Goal: Find specific page/section: Find specific page/section

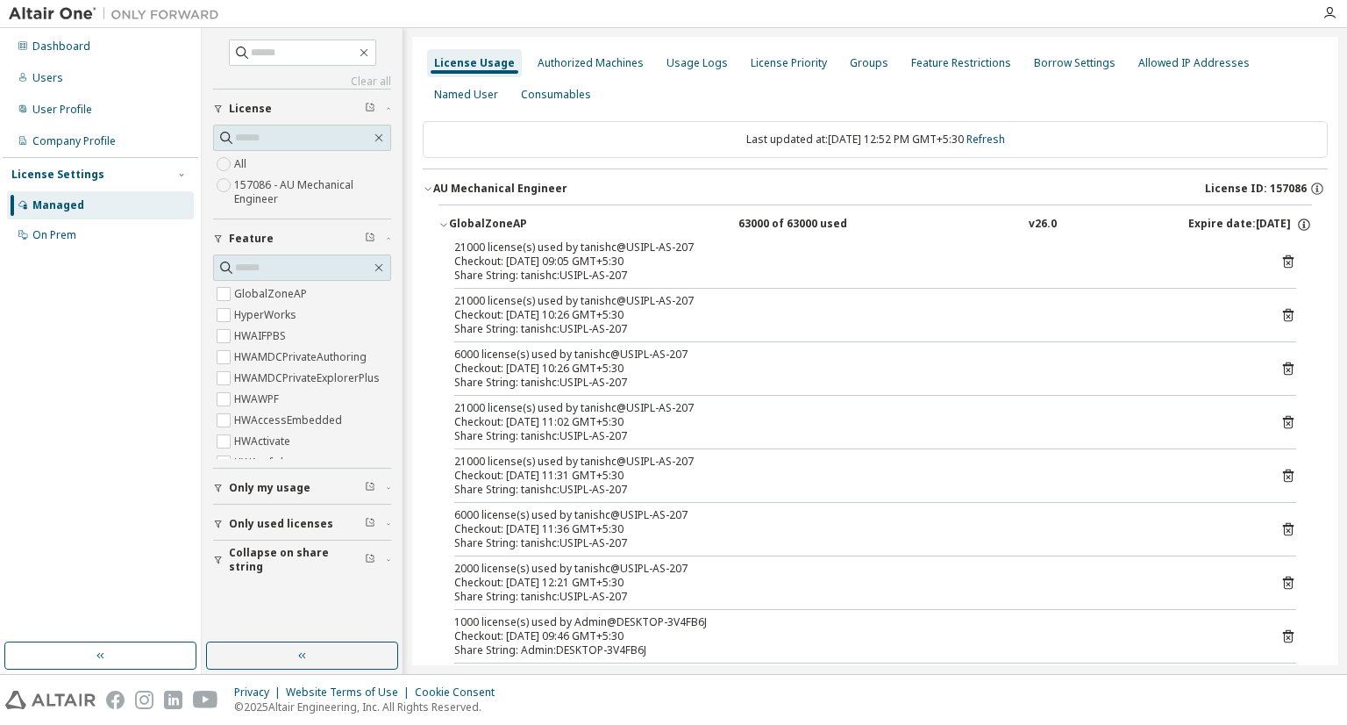
click at [484, 219] on div "GlobalZoneAP" at bounding box center [528, 225] width 158 height 16
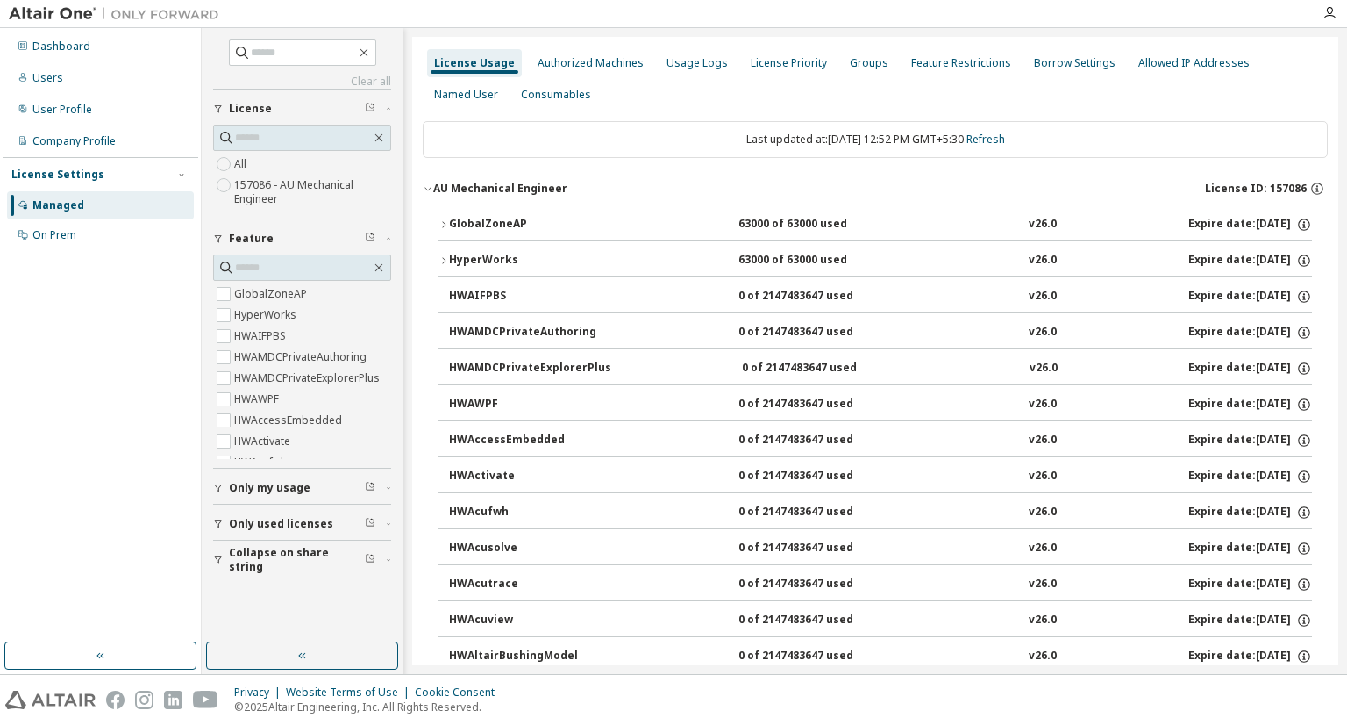
click at [484, 219] on div "GlobalZoneAP" at bounding box center [528, 225] width 158 height 16
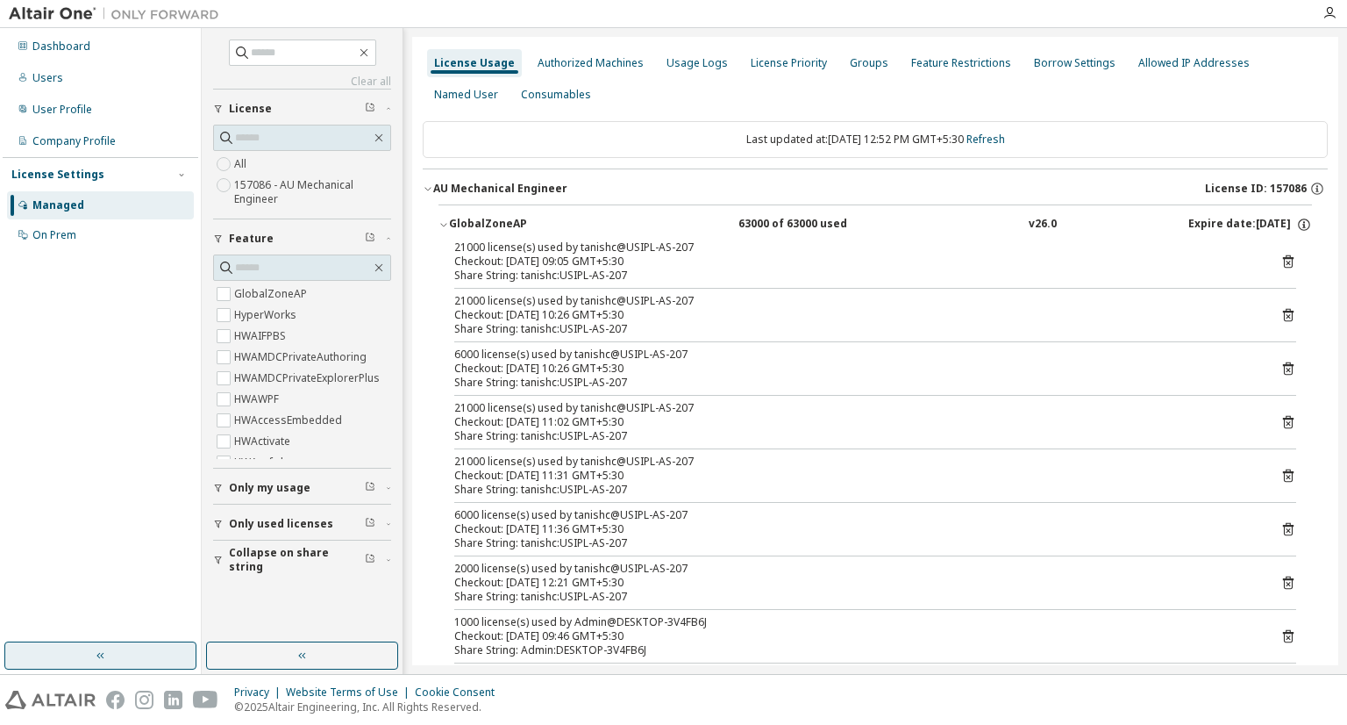
click at [144, 664] on button "button" at bounding box center [100, 655] width 192 height 28
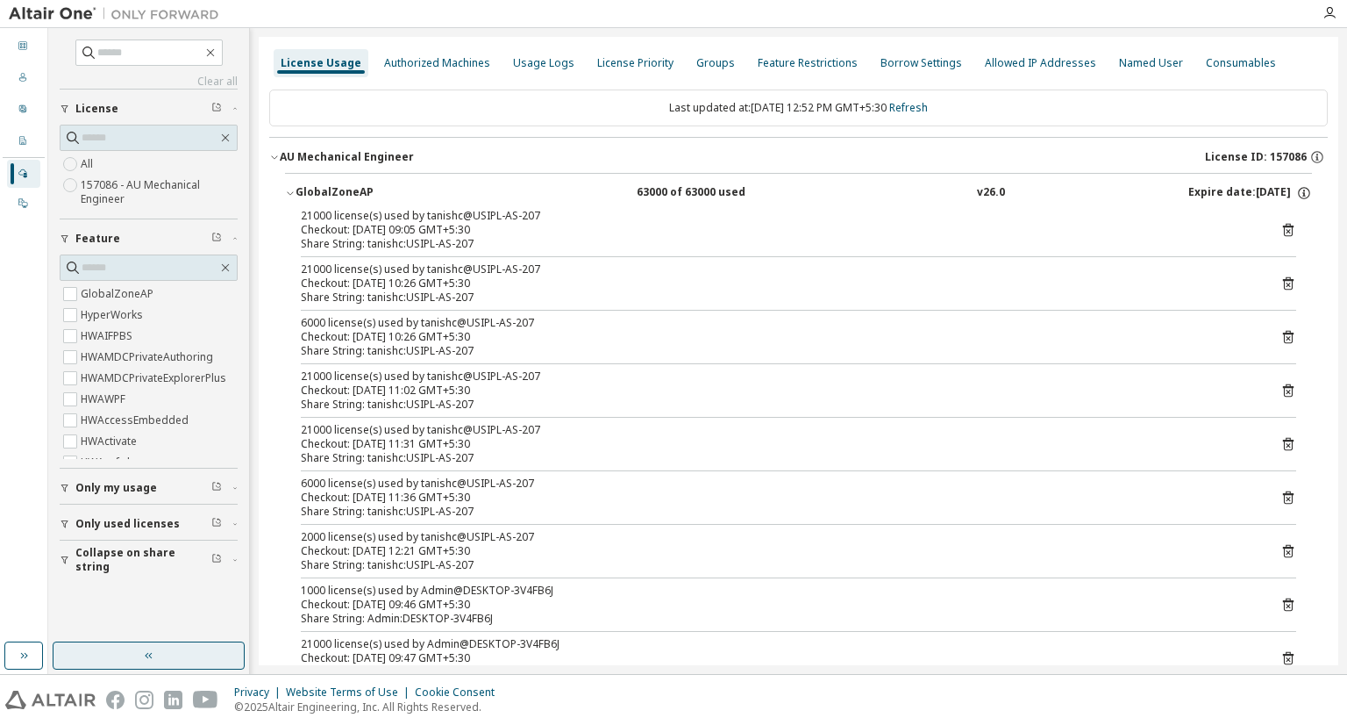
click at [152, 664] on button "button" at bounding box center [149, 655] width 192 height 28
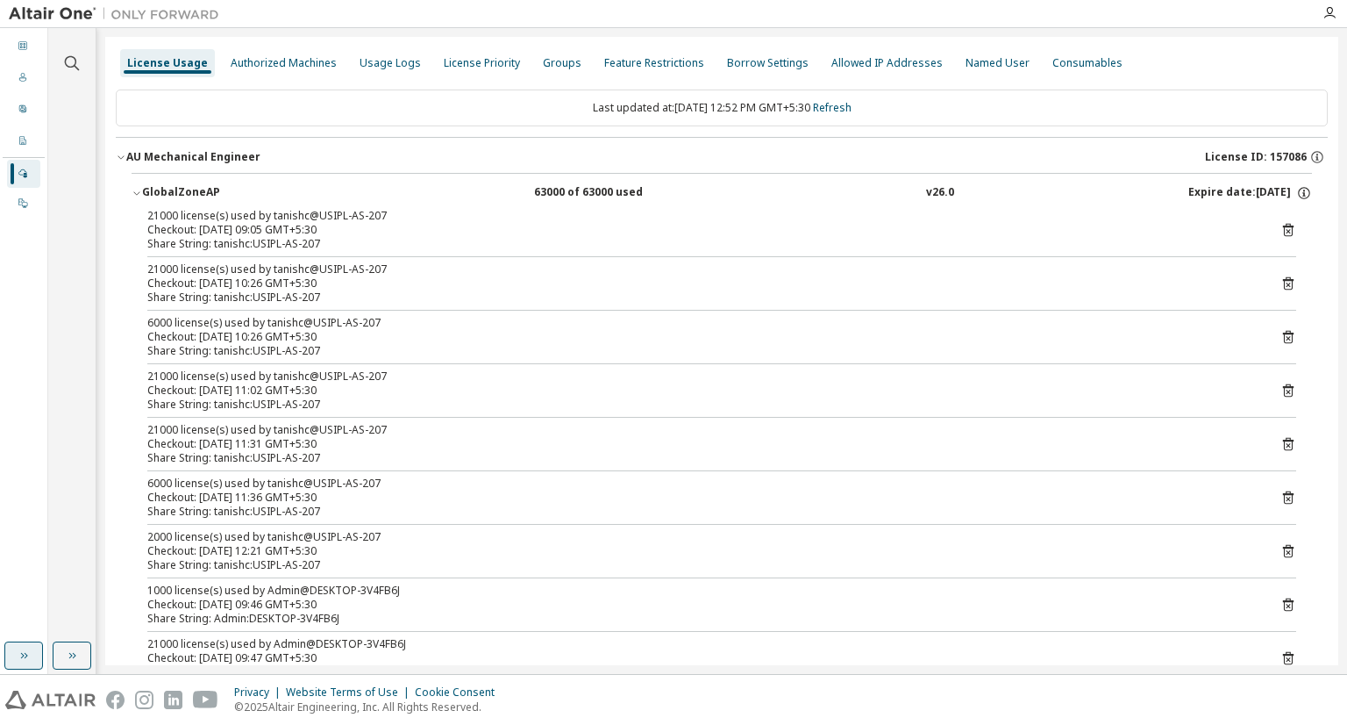
click at [14, 655] on button "button" at bounding box center [23, 655] width 39 height 28
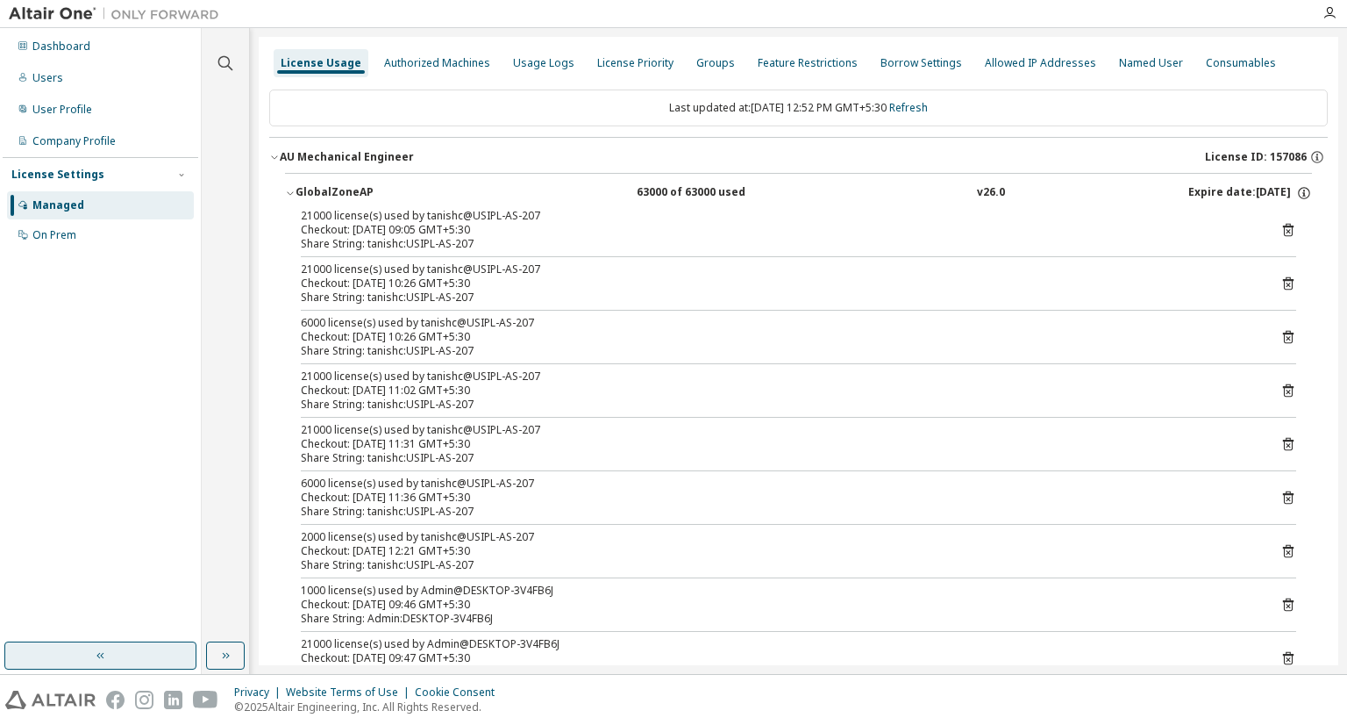
click at [142, 652] on button "button" at bounding box center [100, 655] width 192 height 28
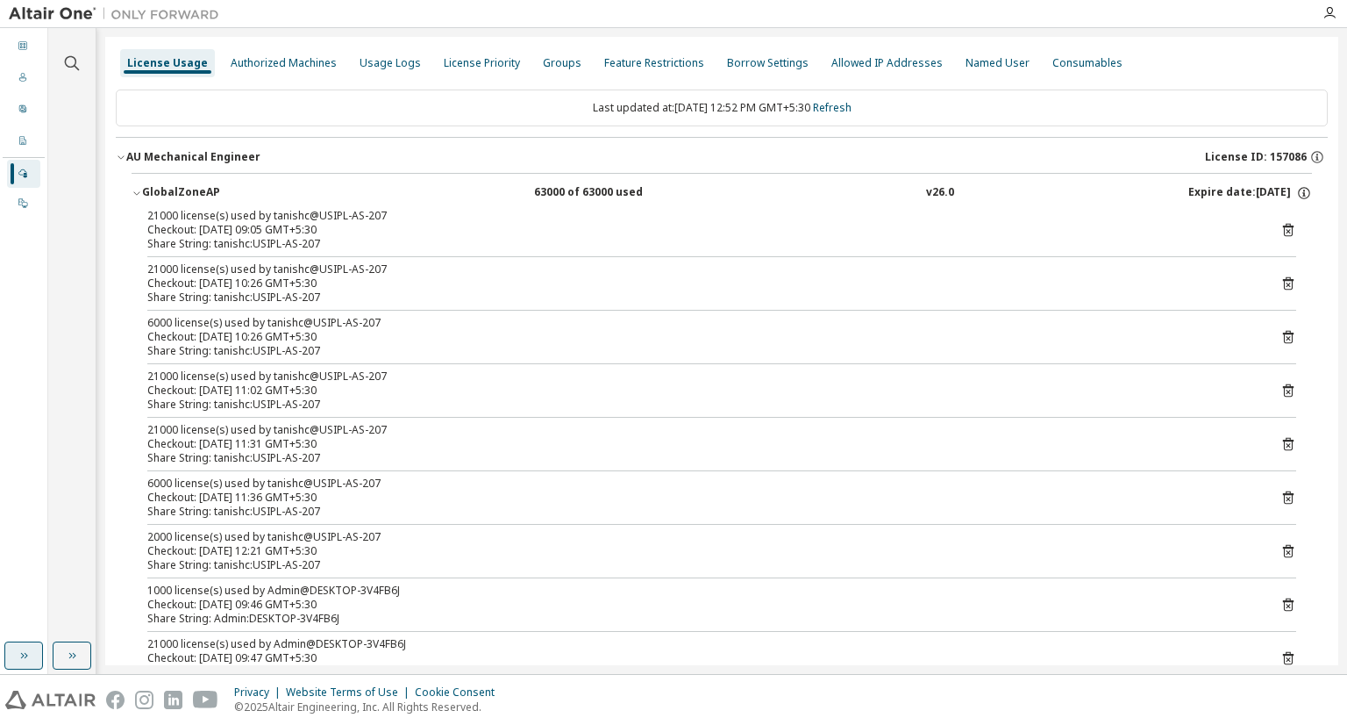
click at [41, 662] on button "button" at bounding box center [23, 655] width 39 height 28
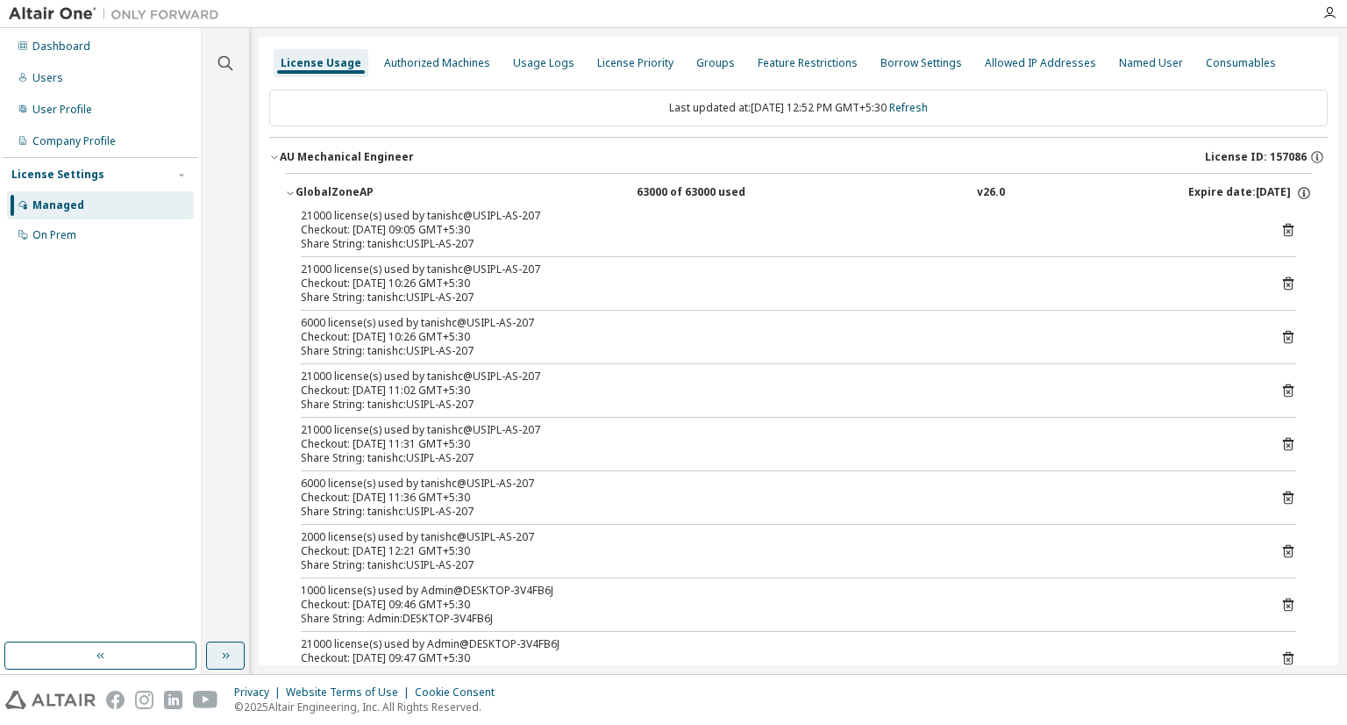
click at [229, 643] on button "button" at bounding box center [225, 655] width 39 height 28
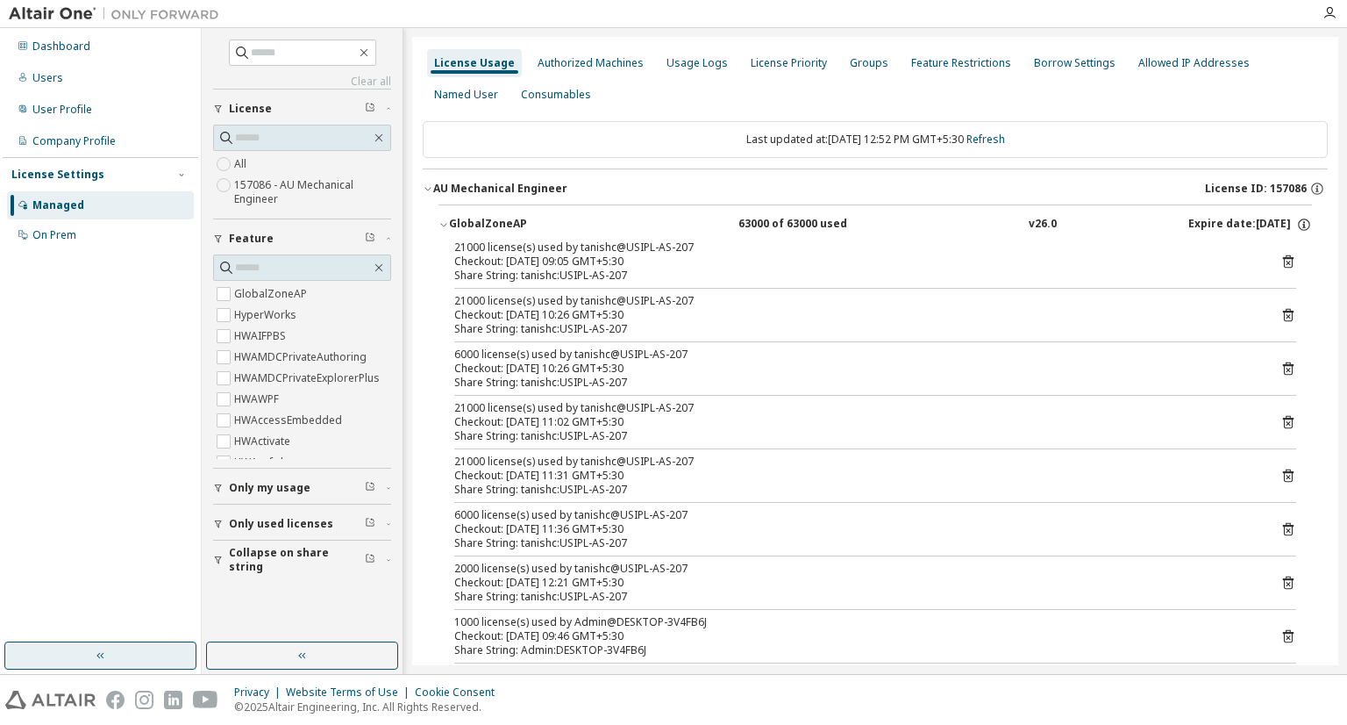
drag, startPoint x: 132, startPoint y: 656, endPoint x: 168, endPoint y: 657, distance: 36.0
click at [135, 656] on button "button" at bounding box center [100, 655] width 192 height 28
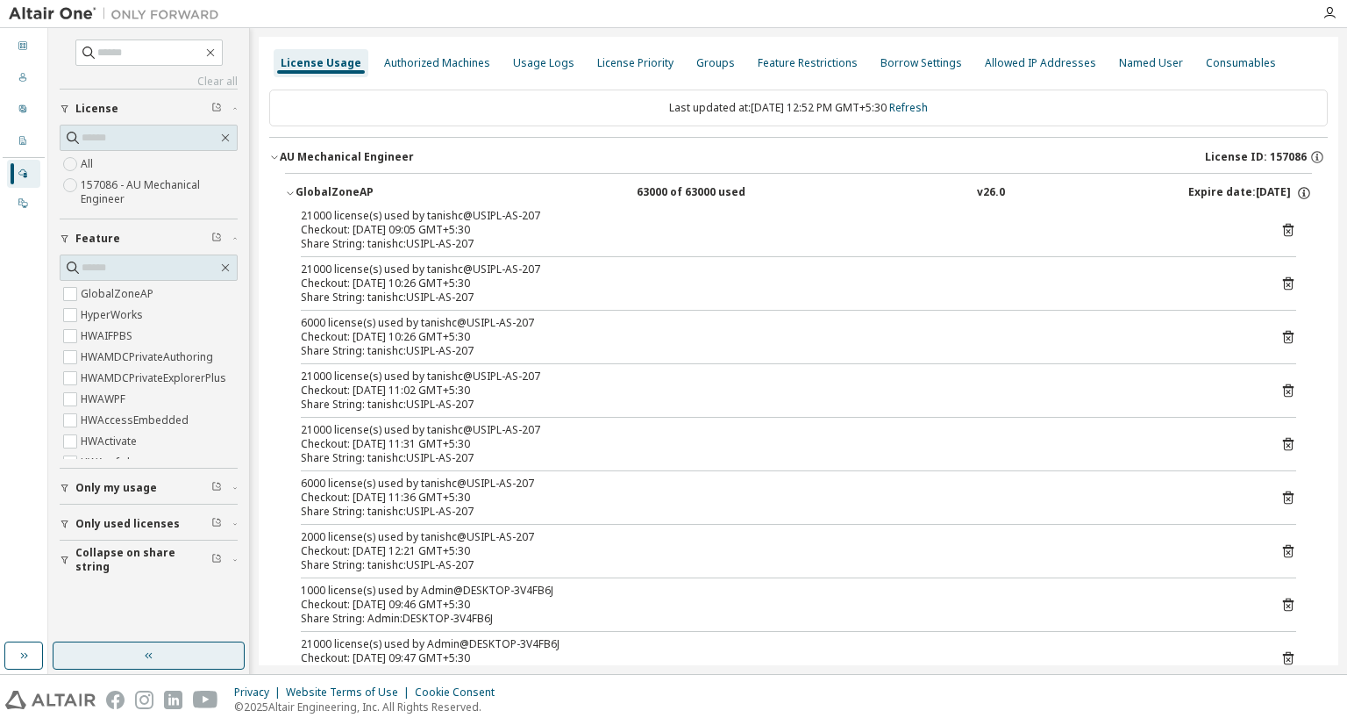
click at [198, 655] on button "button" at bounding box center [149, 655] width 192 height 28
